Goal: Obtain resource: Obtain resource

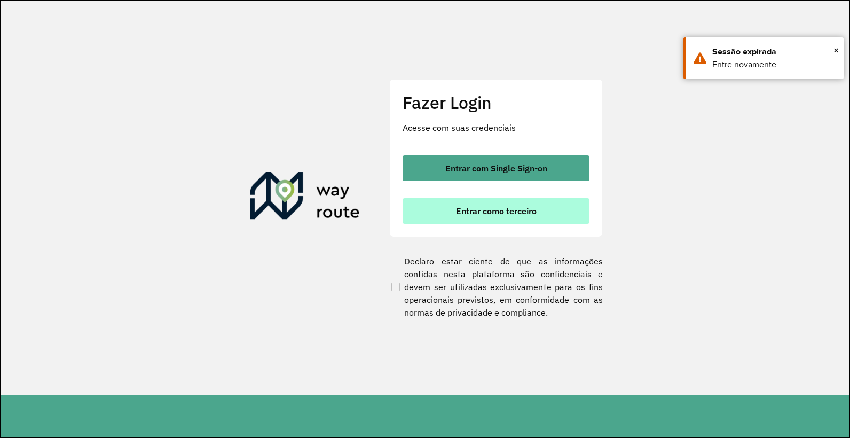
click at [440, 211] on button "Entrar como terceiro" at bounding box center [495, 211] width 187 height 26
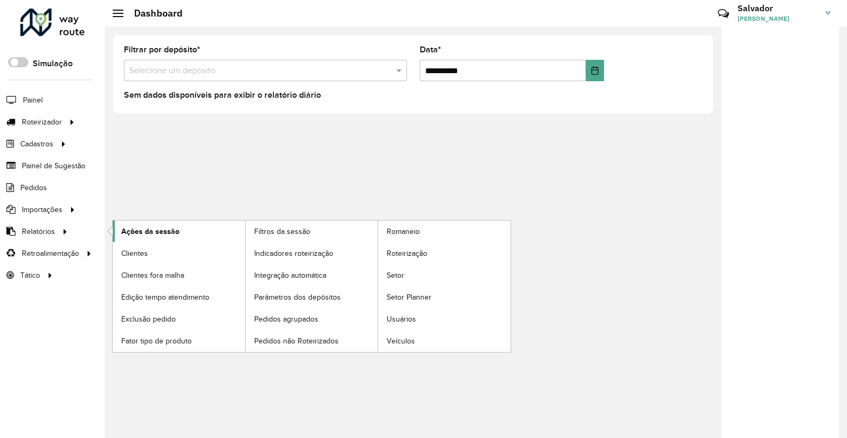
drag, startPoint x: 123, startPoint y: 247, endPoint x: 123, endPoint y: 240, distance: 6.9
click at [123, 248] on span "Clientes" at bounding box center [134, 253] width 27 height 11
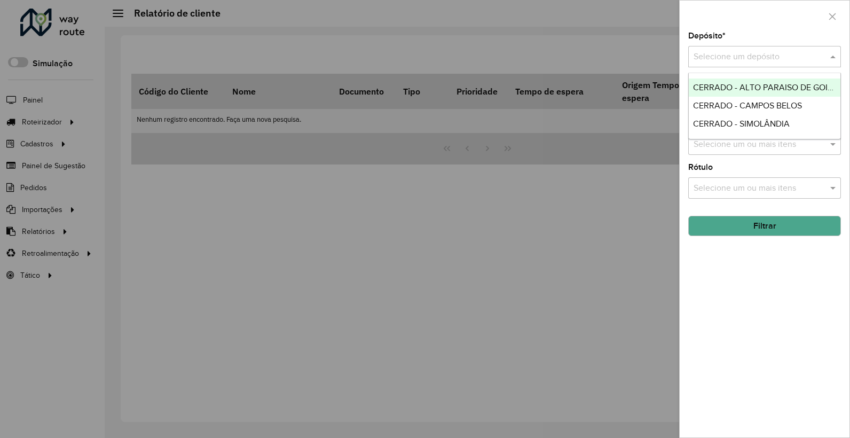
click at [793, 65] on div "Selecione um depósito" at bounding box center [764, 56] width 153 height 21
click at [754, 119] on span "CERRADO - SIMOLÂNDIA" at bounding box center [741, 123] width 97 height 9
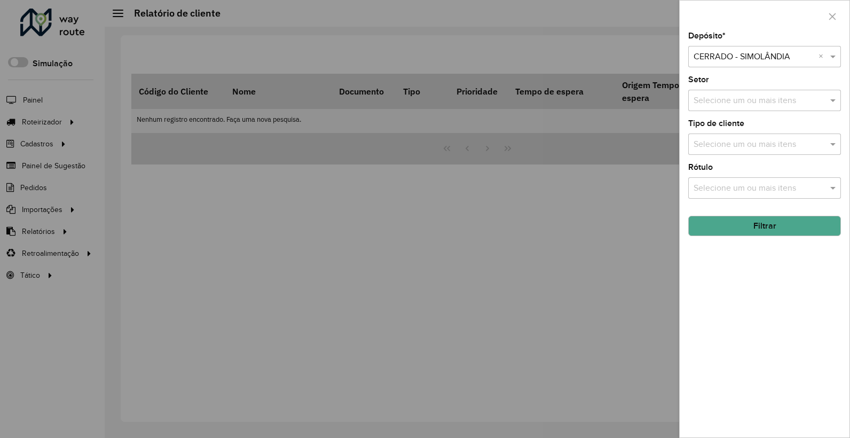
click at [752, 228] on button "Filtrar" at bounding box center [764, 226] width 153 height 20
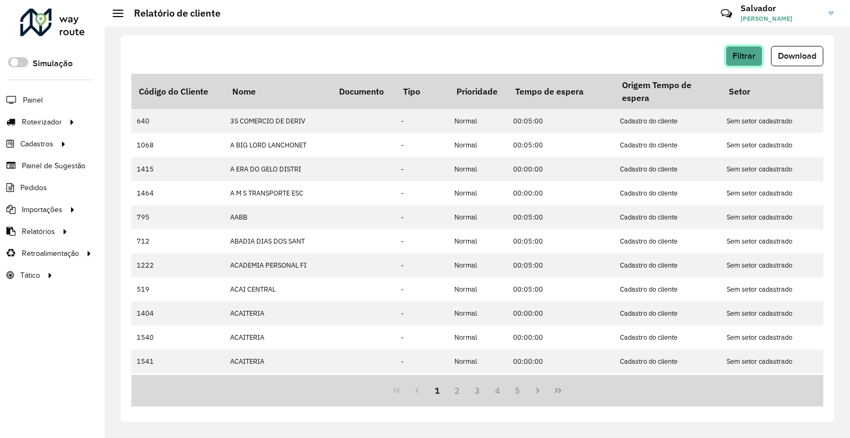
click at [736, 61] on button "Filtrar" at bounding box center [743, 56] width 37 height 20
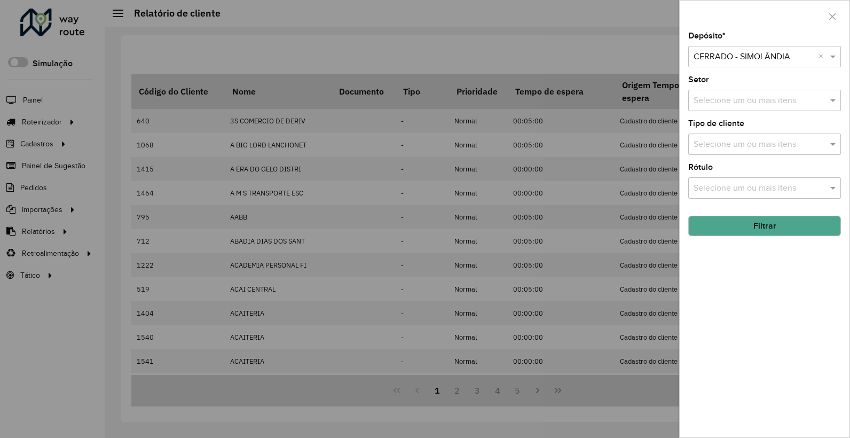
drag, startPoint x: 574, startPoint y: 176, endPoint x: 626, endPoint y: 141, distance: 61.9
click at [574, 176] on div at bounding box center [425, 219] width 850 height 438
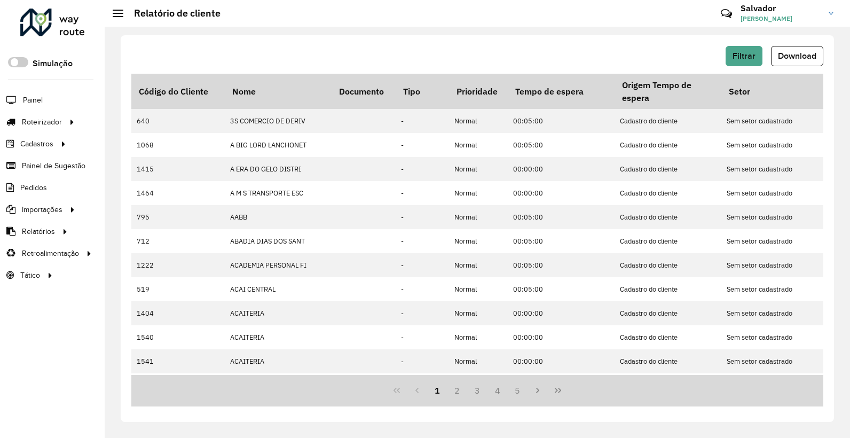
drag, startPoint x: 806, startPoint y: 55, endPoint x: 800, endPoint y: 54, distance: 6.5
click at [805, 55] on span "Download" at bounding box center [797, 55] width 38 height 9
click at [337, 54] on div "Filtrar Download Código do Cliente Nome Documento Tipo Prioridade Tempo de espe…" at bounding box center [477, 228] width 713 height 386
click at [739, 57] on span "Filtrar" at bounding box center [743, 55] width 23 height 9
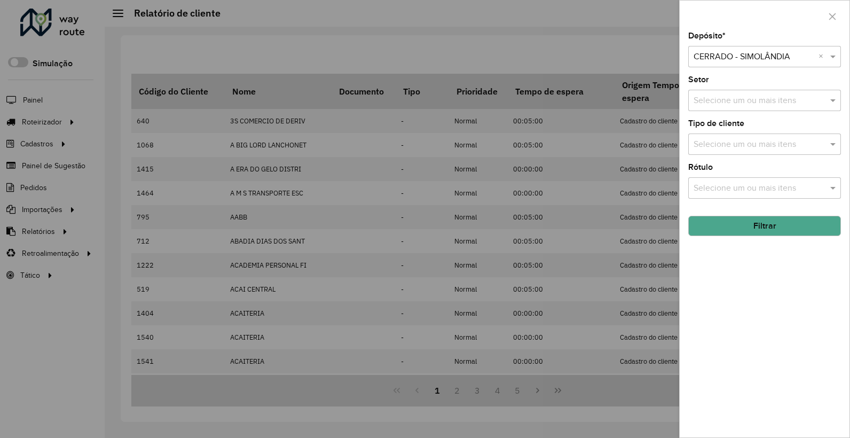
click at [800, 69] on div "Depósito * Selecione um depósito × CERRADO - SIMOLÂNDIA × Setor Selecione um ou…" at bounding box center [765, 234] width 170 height 405
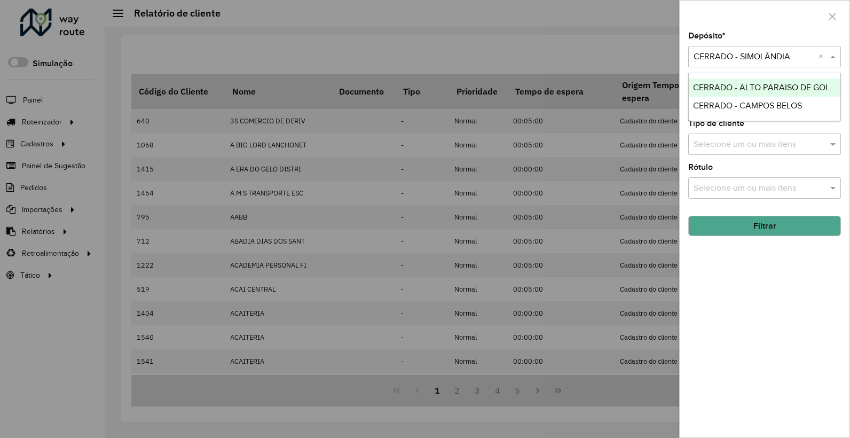
click at [809, 58] on input "text" at bounding box center [753, 57] width 121 height 13
click at [787, 90] on span "CERRADO - ALTO PARAISO DE GOIAS" at bounding box center [765, 87] width 145 height 9
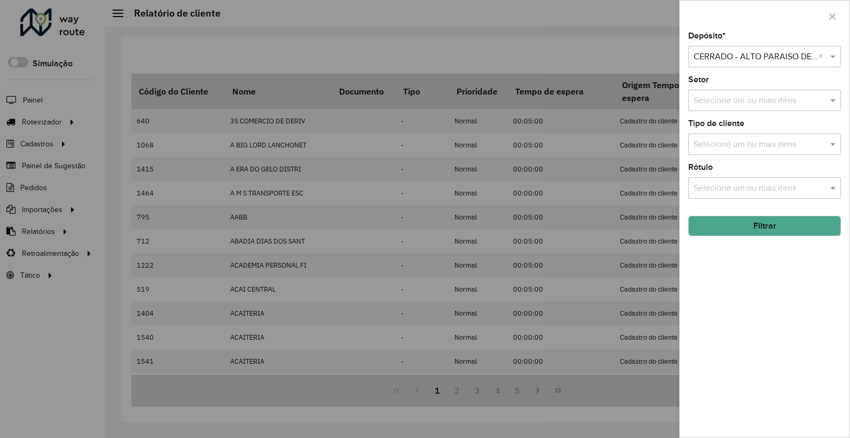
click at [770, 231] on button "Filtrar" at bounding box center [764, 226] width 153 height 20
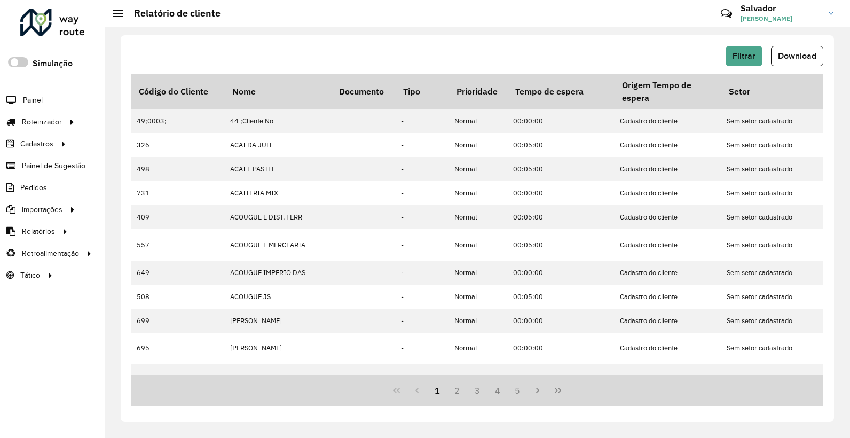
click at [783, 56] on span "Download" at bounding box center [797, 55] width 38 height 9
click at [522, 47] on div "Filtrar Download" at bounding box center [477, 56] width 692 height 20
click at [737, 60] on span "Filtrar" at bounding box center [743, 55] width 23 height 9
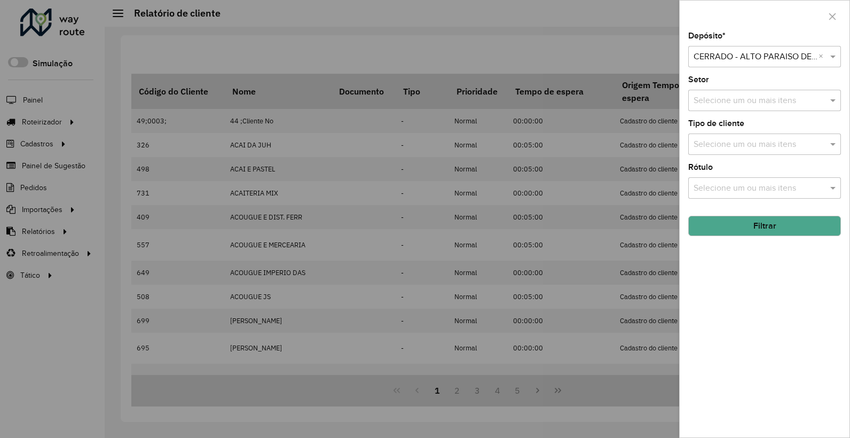
click at [740, 65] on div "Selecione um depósito × CERRADO - ALTO PARAISO DE GOIAS ×" at bounding box center [764, 56] width 153 height 21
click at [739, 85] on span "CERRADO - CAMPOS BELOS" at bounding box center [747, 87] width 109 height 9
click at [737, 232] on button "Filtrar" at bounding box center [764, 226] width 153 height 20
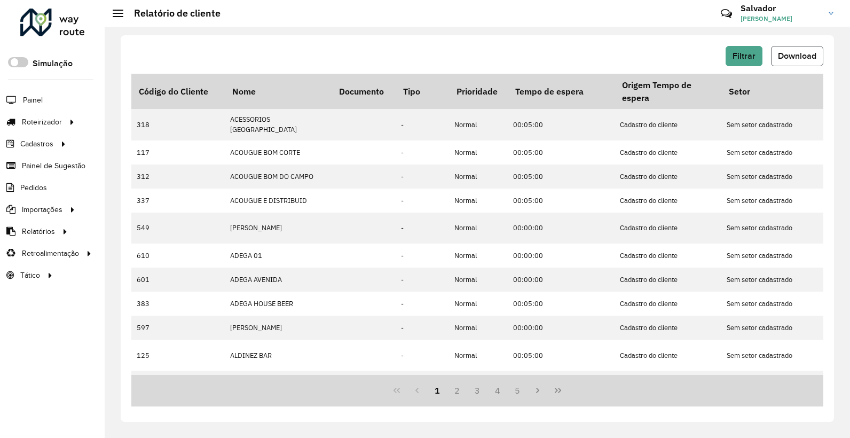
click at [787, 56] on span "Download" at bounding box center [797, 55] width 38 height 9
